Goal: Task Accomplishment & Management: Manage account settings

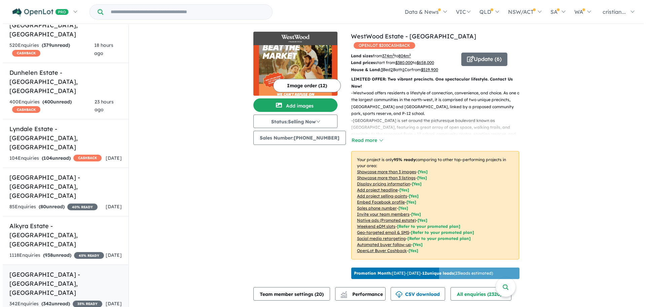
scroll to position [236, 0]
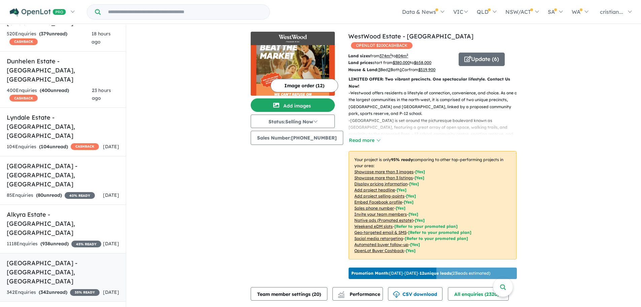
click at [47, 289] on span "342" at bounding box center [44, 292] width 8 height 6
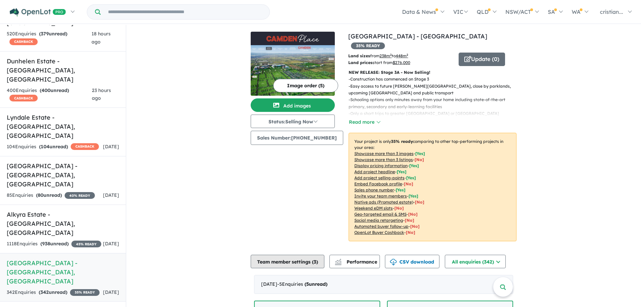
click at [304, 254] on button "Team member settings ( 3 )" at bounding box center [288, 260] width 74 height 13
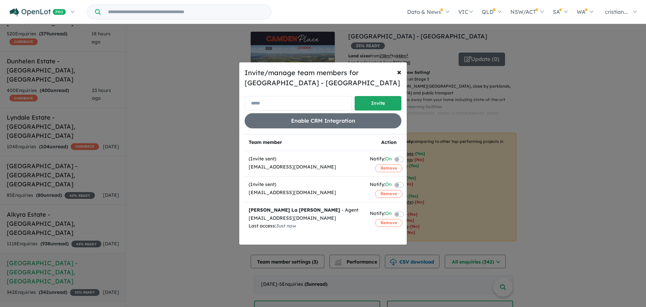
click at [292, 104] on input "email" at bounding box center [298, 103] width 107 height 14
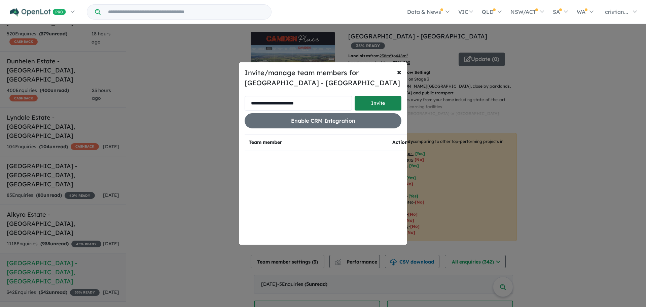
type input "**********"
click at [382, 106] on button "Invite" at bounding box center [378, 103] width 47 height 14
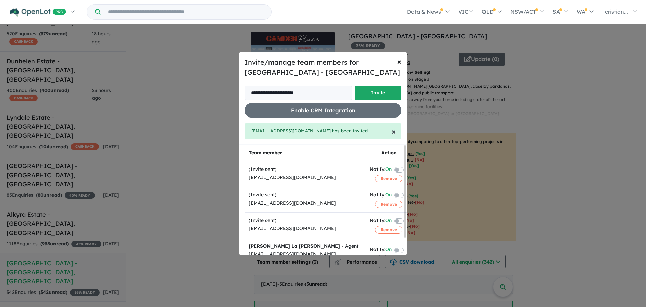
click at [394, 131] on span "×" at bounding box center [394, 131] width 4 height 10
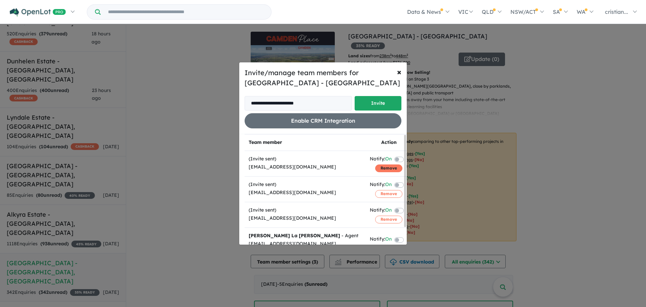
click at [377, 167] on button "Remove" at bounding box center [388, 167] width 27 height 7
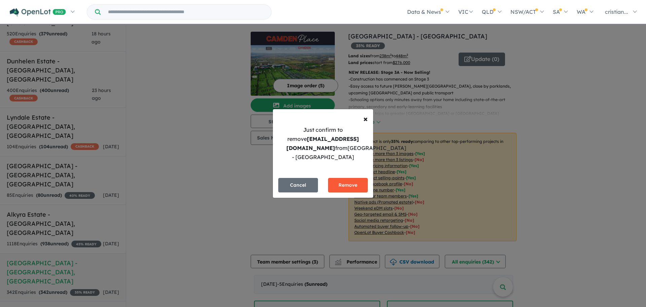
click at [353, 184] on button "Remove" at bounding box center [348, 185] width 40 height 14
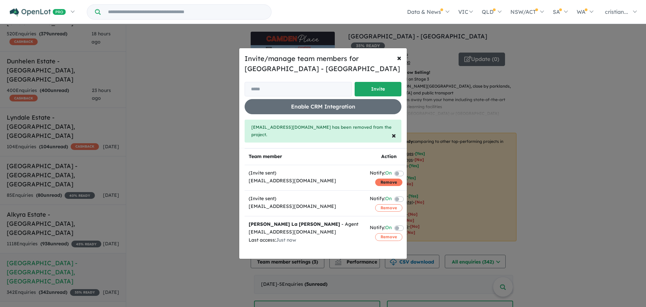
click at [384, 181] on button "Remove" at bounding box center [388, 181] width 27 height 7
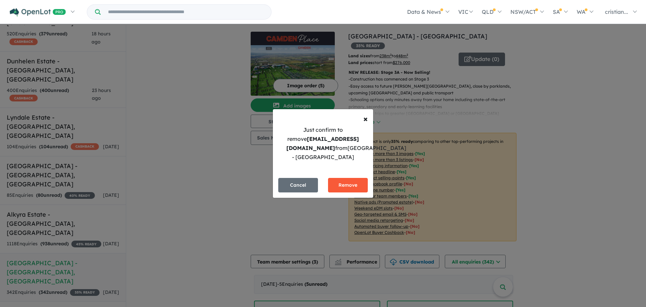
click at [347, 183] on button "Remove" at bounding box center [348, 185] width 40 height 14
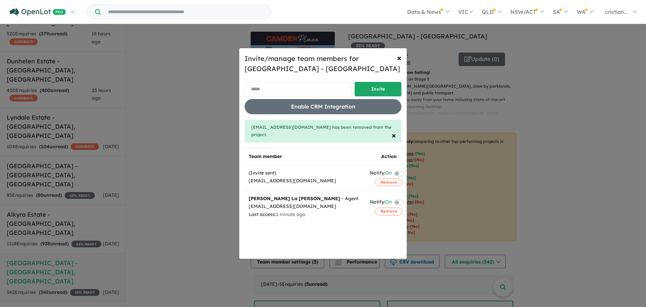
click at [300, 96] on input "email" at bounding box center [298, 89] width 107 height 14
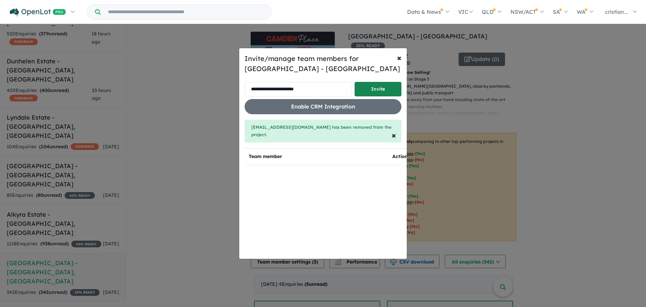
type input "**********"
click at [368, 89] on button "Invite" at bounding box center [378, 89] width 47 height 14
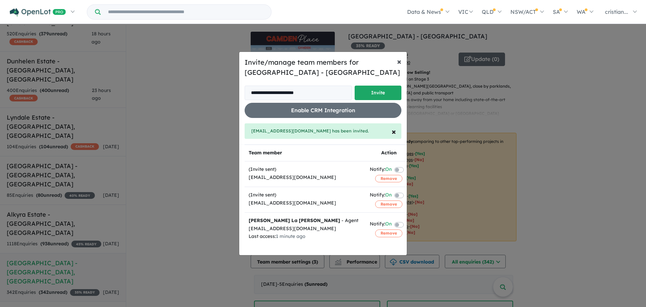
click at [397, 63] on button "× Close" at bounding box center [399, 61] width 15 height 19
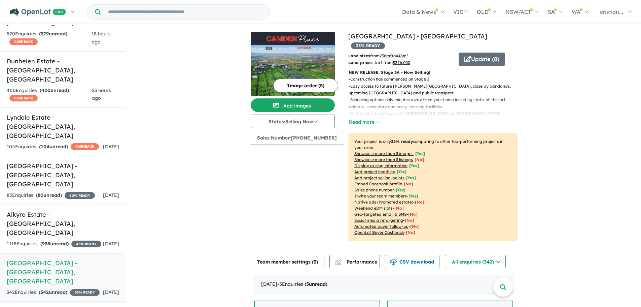
scroll to position [67, 0]
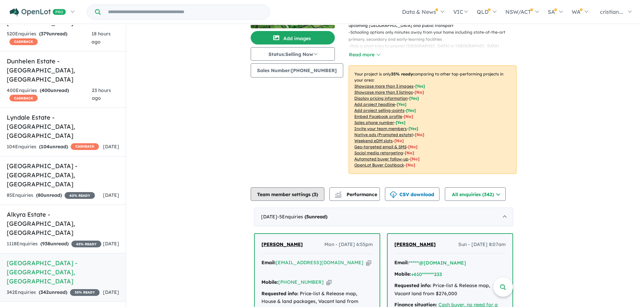
click at [284, 187] on button "Team member settings ( 3 )" at bounding box center [288, 193] width 74 height 13
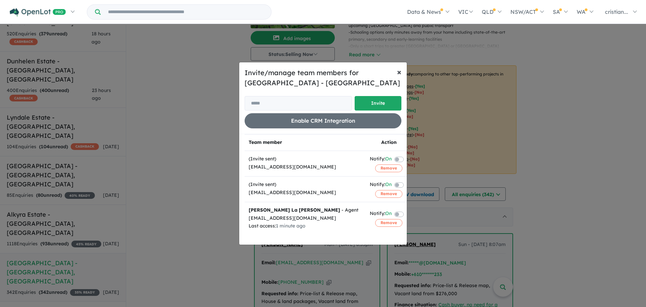
click at [397, 74] on span "×" at bounding box center [399, 72] width 4 height 10
